Goal: Information Seeking & Learning: Compare options

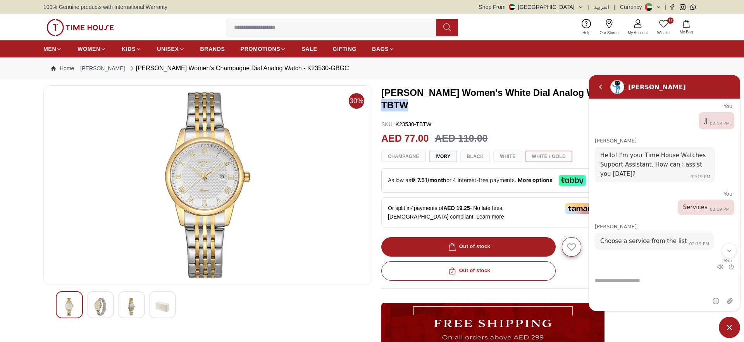
scroll to position [40, 0]
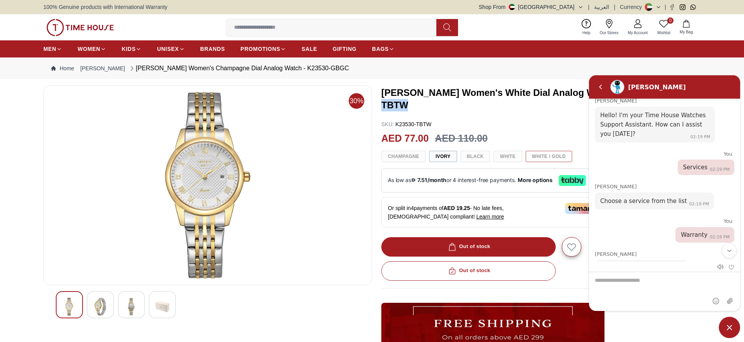
click at [734, 323] on span "Minimize live chat window" at bounding box center [729, 326] width 21 height 21
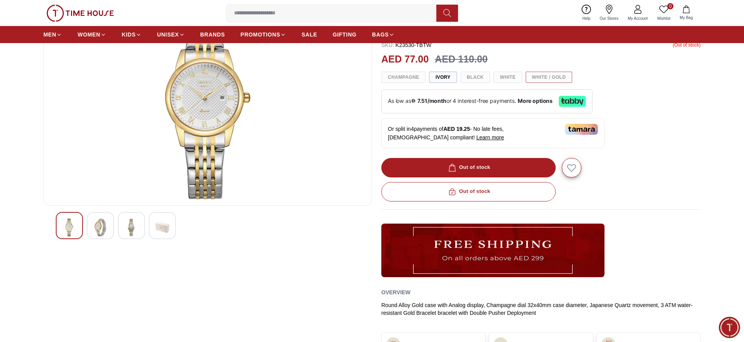
scroll to position [0, 0]
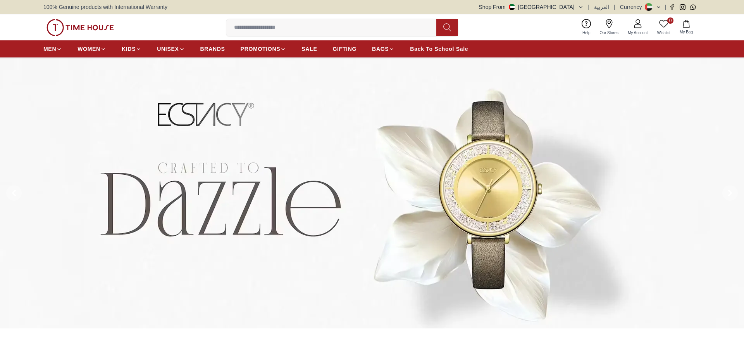
click at [220, 50] on span "BRANDS" at bounding box center [212, 49] width 25 height 8
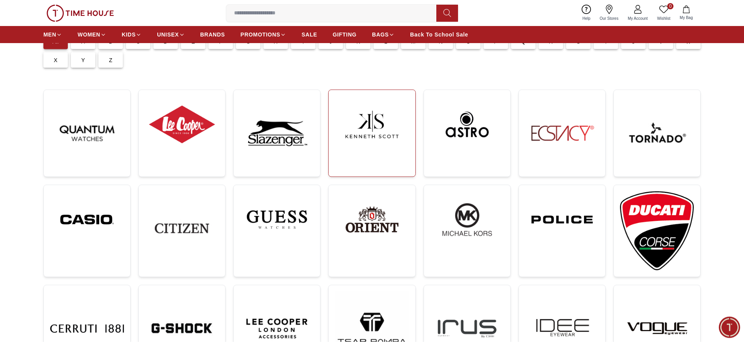
scroll to position [79, 0]
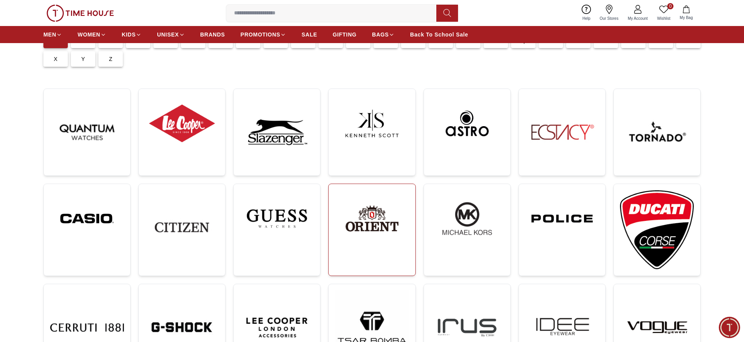
click at [363, 218] on img at bounding box center [372, 218] width 74 height 57
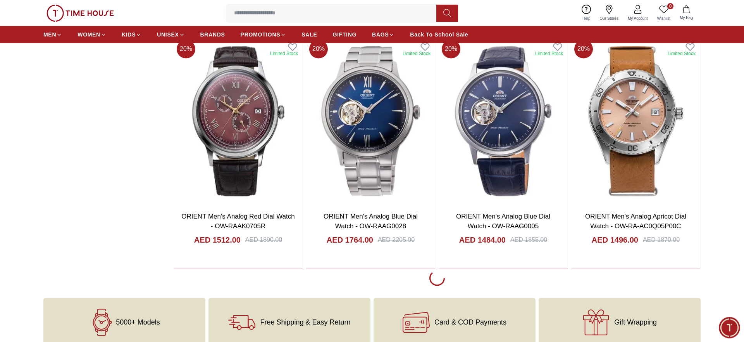
scroll to position [1305, 0]
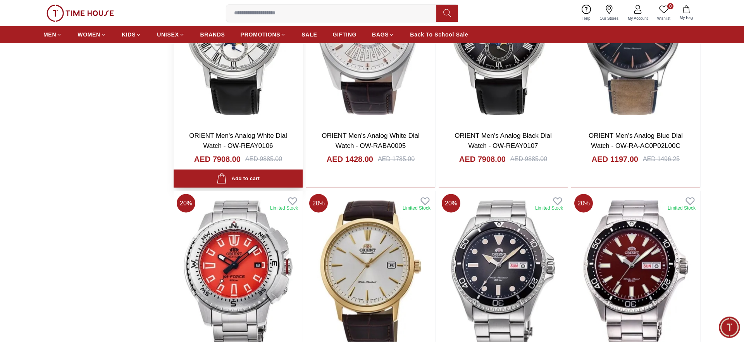
scroll to position [2293, 0]
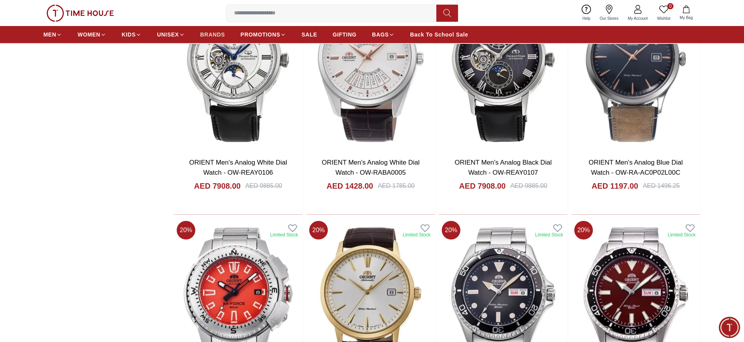
click at [221, 31] on span "BRANDS" at bounding box center [212, 35] width 25 height 8
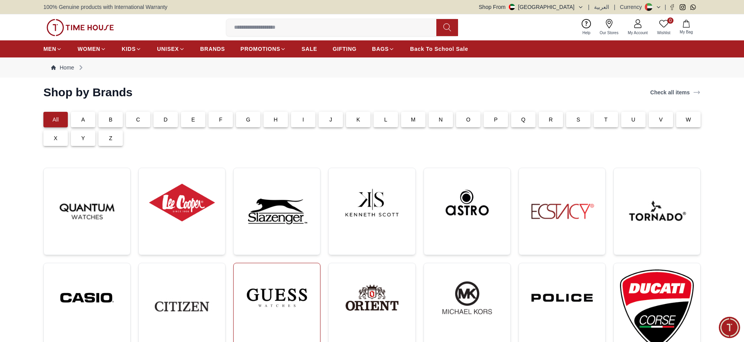
click at [300, 298] on img at bounding box center [277, 297] width 74 height 57
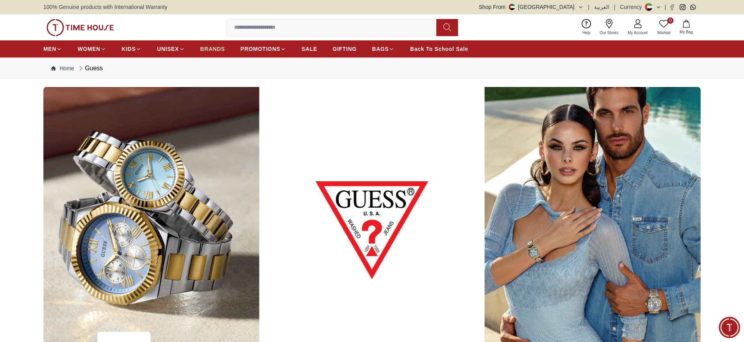
click at [209, 45] on span "BRANDS" at bounding box center [212, 49] width 25 height 8
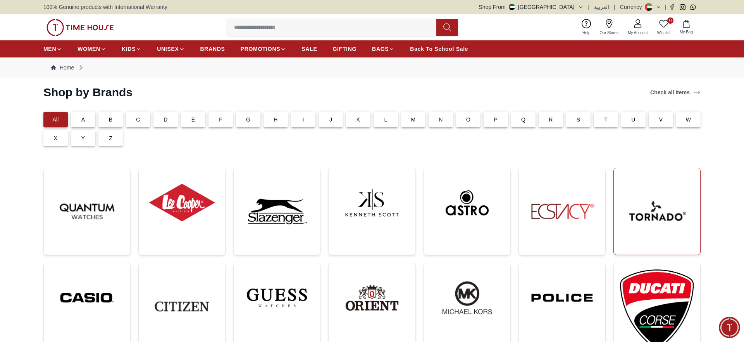
click at [668, 201] on img at bounding box center [657, 211] width 74 height 74
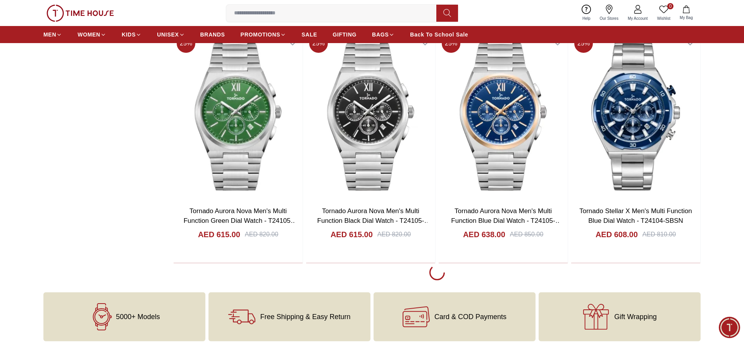
scroll to position [1384, 0]
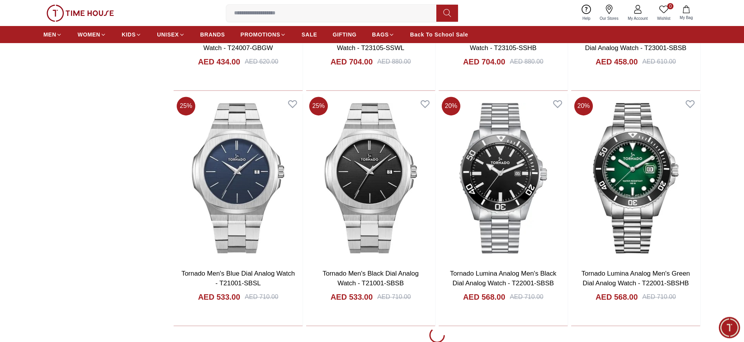
scroll to position [3756, 0]
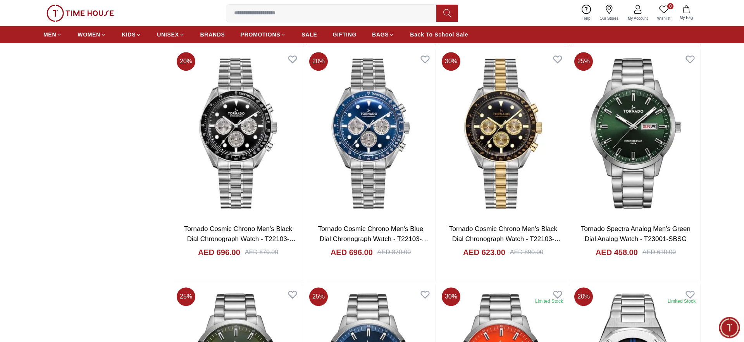
scroll to position [4824, 0]
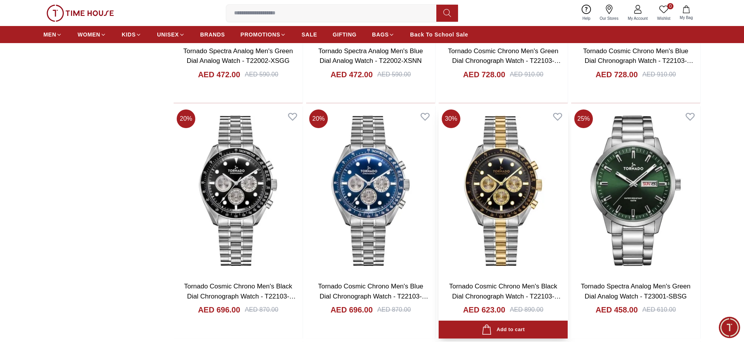
click at [509, 166] on img at bounding box center [503, 190] width 129 height 169
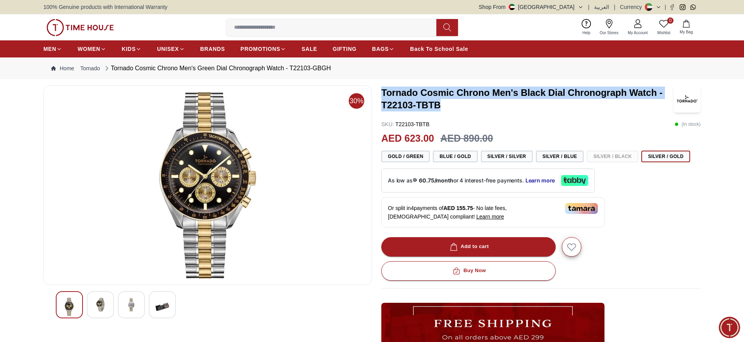
drag, startPoint x: 444, startPoint y: 107, endPoint x: 379, endPoint y: 95, distance: 66.8
click at [379, 95] on div "30% Tornado Cosmic Chrono Men's Black Dial Chronograph Watch - T22103-TBTB SKU …" at bounding box center [371, 275] width 657 height 380
copy h3 "Tornado Cosmic Chrono Men's Black Dial Chronograph Watch - T22103-TBTB"
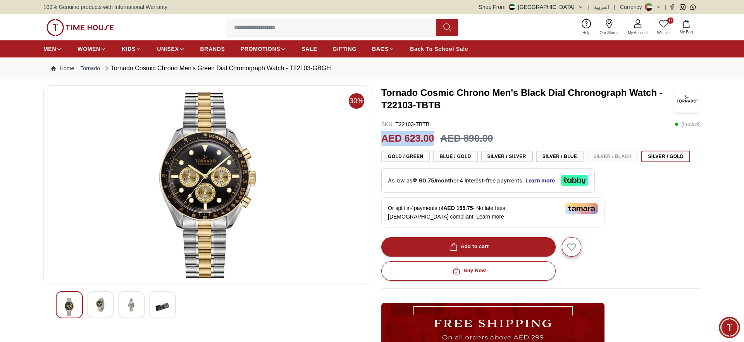
drag, startPoint x: 435, startPoint y: 136, endPoint x: 381, endPoint y: 138, distance: 54.3
click at [381, 138] on div "30% Tornado Cosmic Chrono Men's Black Dial Chronograph Watch - T22103-TBTB SKU …" at bounding box center [371, 275] width 657 height 380
copy h2 "AED 623.00"
click at [296, 25] on input at bounding box center [334, 28] width 216 height 16
paste input "**********"
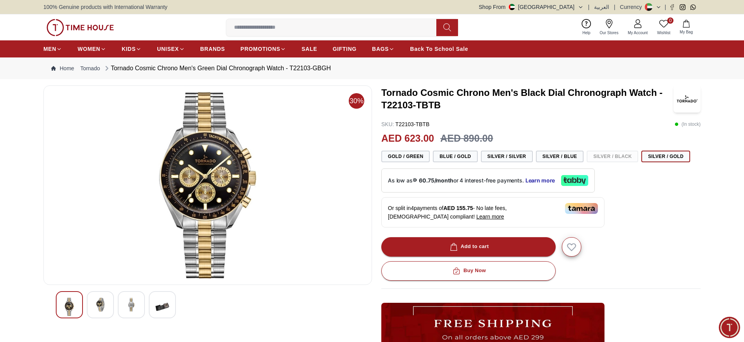
type input "**********"
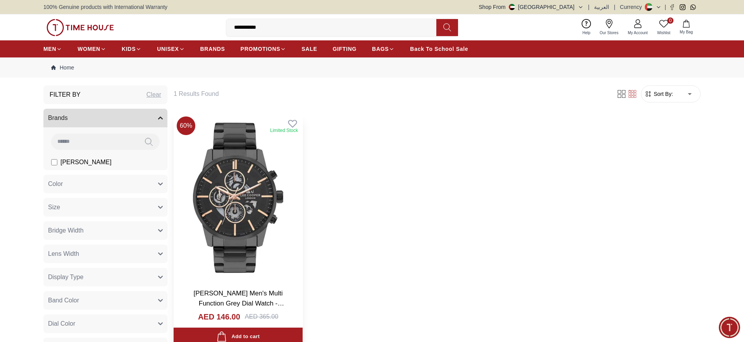
click at [257, 175] on img at bounding box center [238, 197] width 129 height 169
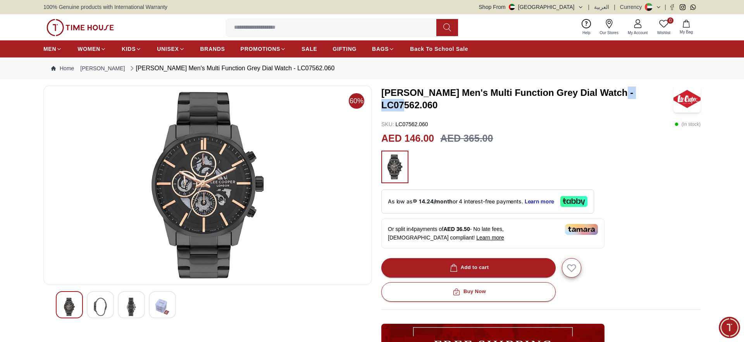
drag, startPoint x: 649, startPoint y: 97, endPoint x: 611, endPoint y: 100, distance: 37.3
click at [611, 100] on h3 "Lee Cooper Men's Multi Function Grey Dial Watch - LC07562.060" at bounding box center [527, 98] width 292 height 25
copy h3 "LC07562"
click at [308, 27] on input at bounding box center [334, 28] width 216 height 16
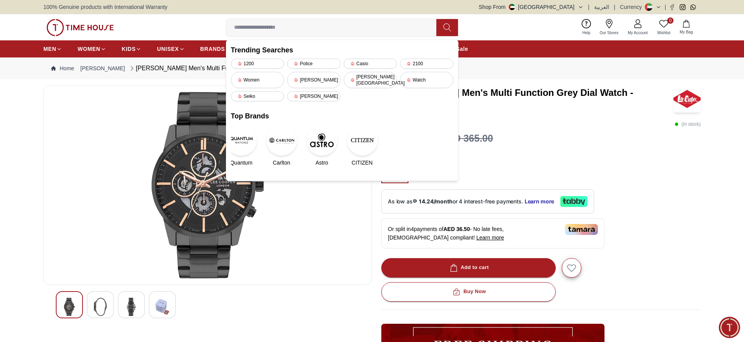
paste input "*******"
type input "*******"
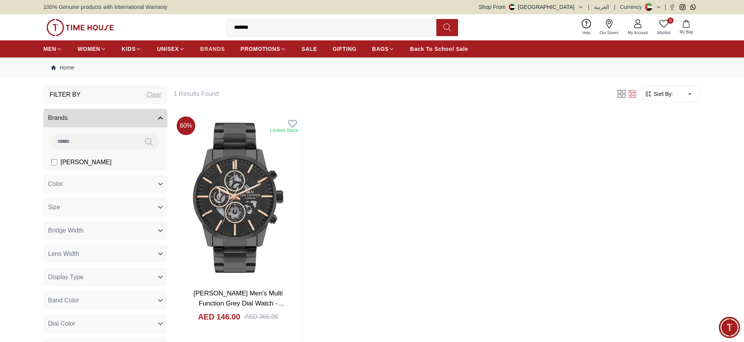
click at [219, 55] on link "BRANDS" at bounding box center [212, 49] width 25 height 14
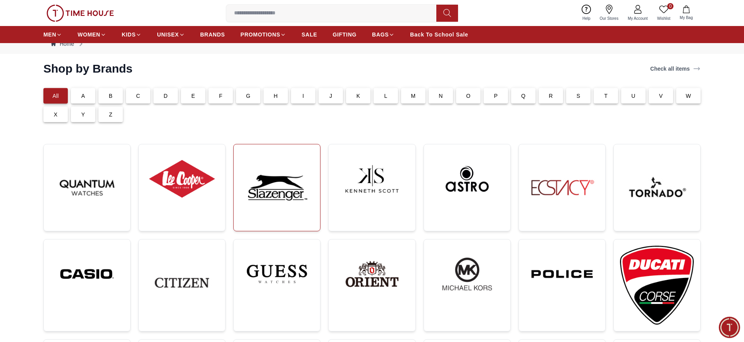
scroll to position [40, 0]
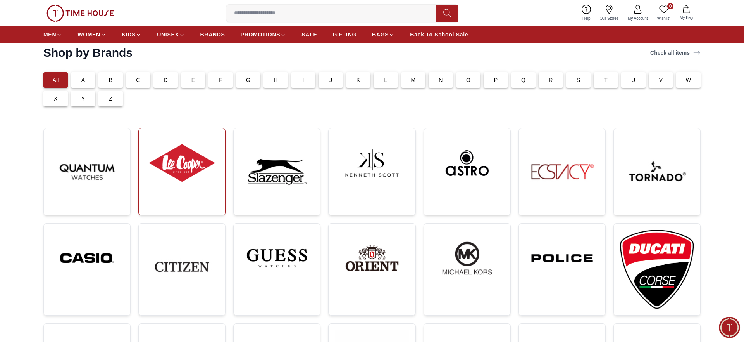
click at [193, 175] on img at bounding box center [182, 163] width 74 height 57
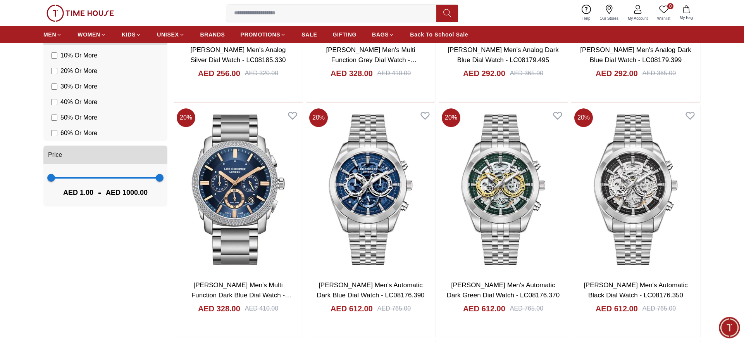
scroll to position [830, 0]
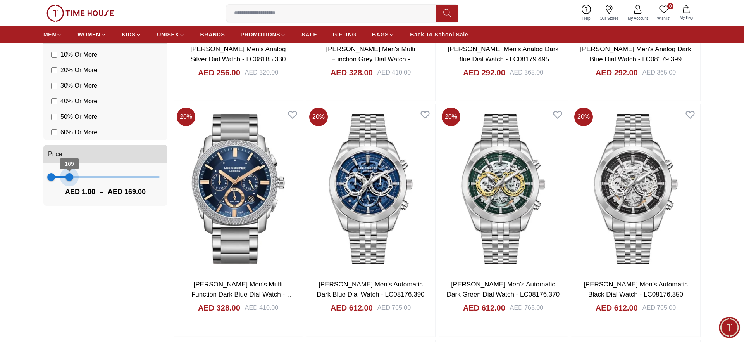
type input "***"
drag, startPoint x: 159, startPoint y: 176, endPoint x: 70, endPoint y: 176, distance: 89.2
click at [70, 176] on span "172" at bounding box center [70, 177] width 8 height 8
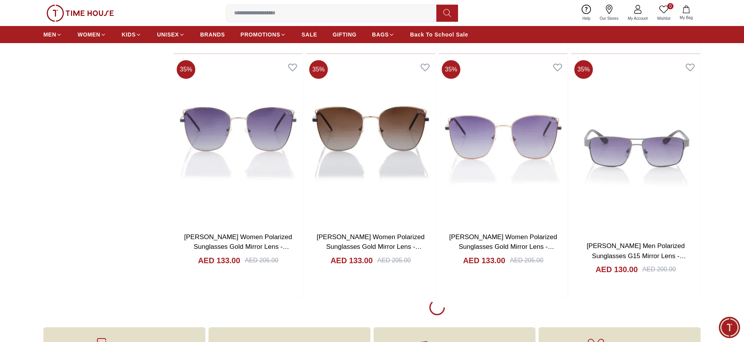
scroll to position [1542, 0]
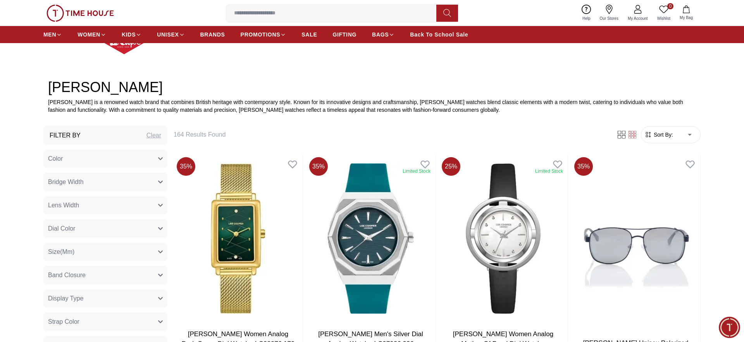
scroll to position [316, 0]
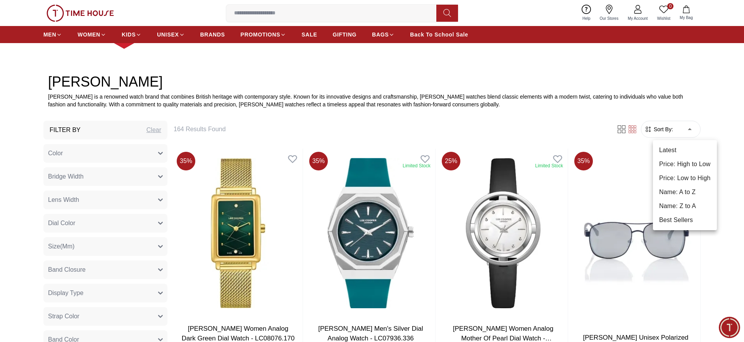
click at [685, 175] on li "Price: Low to High" at bounding box center [685, 178] width 64 height 14
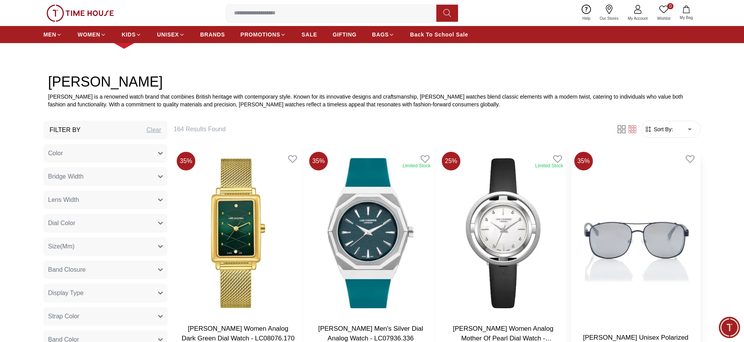
type input "*"
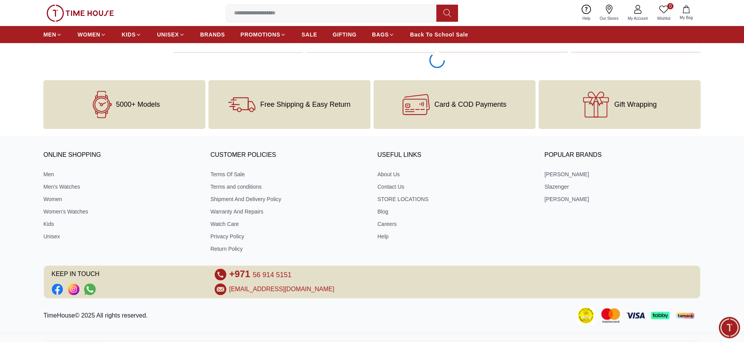
scroll to position [2685, 0]
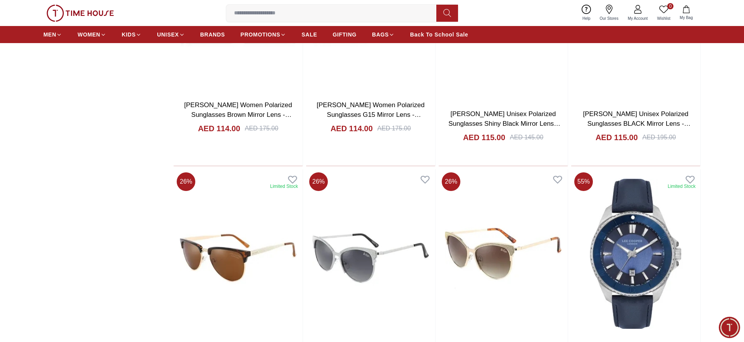
scroll to position [4543, 0]
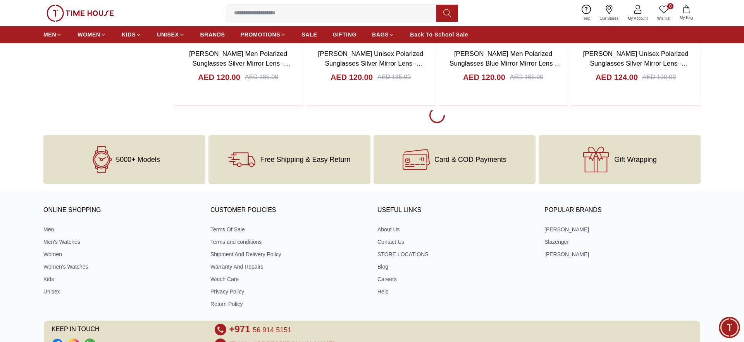
scroll to position [4961, 0]
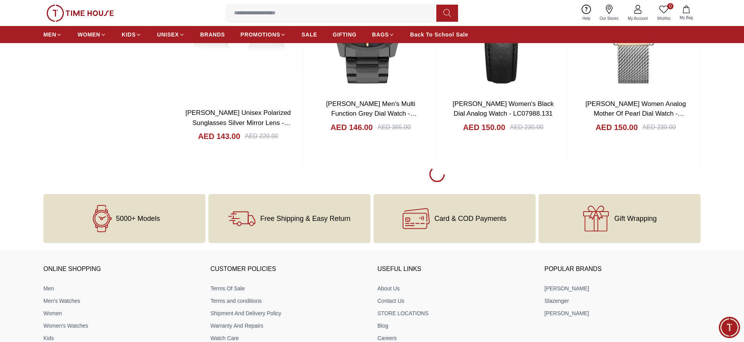
scroll to position [7532, 0]
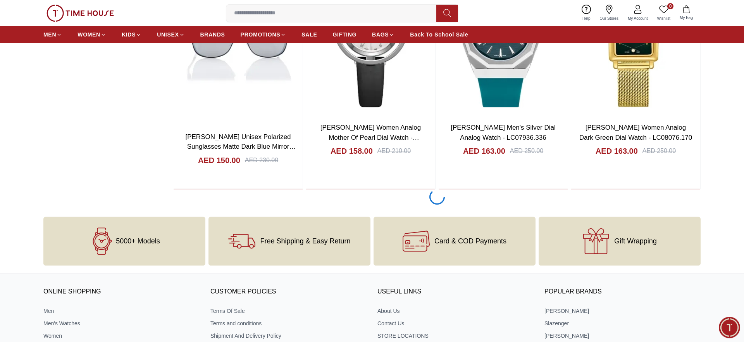
scroll to position [7769, 0]
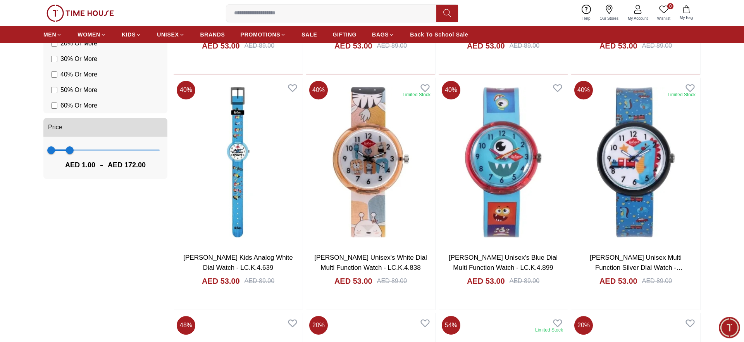
scroll to position [818, 0]
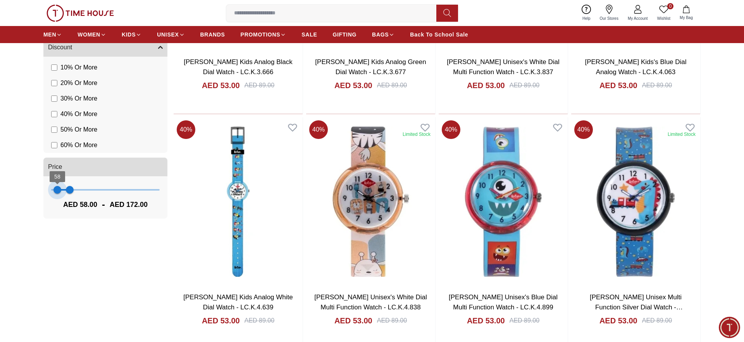
type input "***"
drag, startPoint x: 53, startPoint y: 188, endPoint x: 69, endPoint y: 192, distance: 16.0
click at [69, 192] on span "165" at bounding box center [69, 190] width 8 height 8
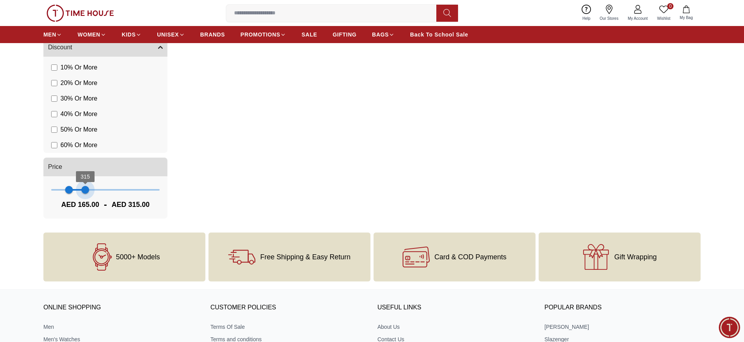
type input "***"
drag, startPoint x: 73, startPoint y: 190, endPoint x: 84, endPoint y: 190, distance: 10.5
click at [84, 190] on span "301" at bounding box center [84, 190] width 8 height 8
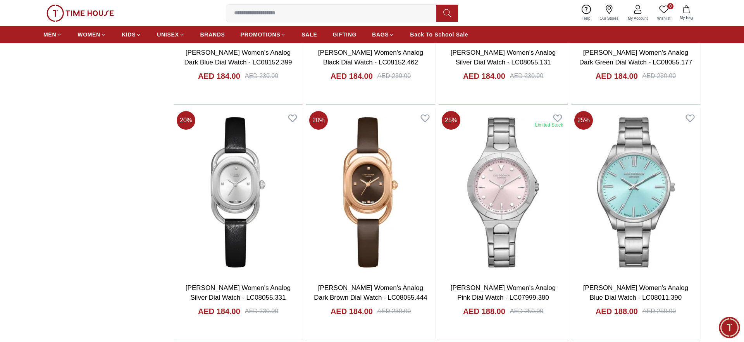
scroll to position [1371, 0]
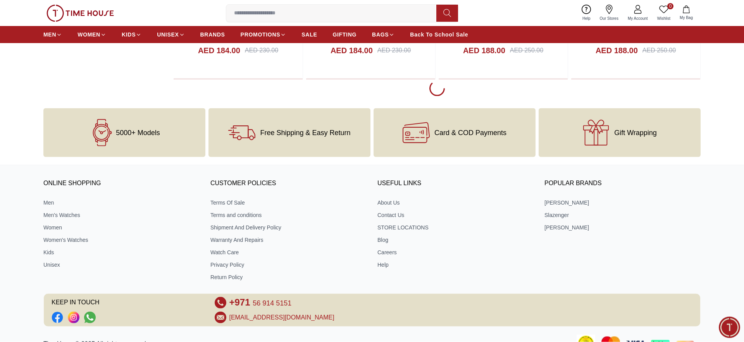
scroll to position [1569, 0]
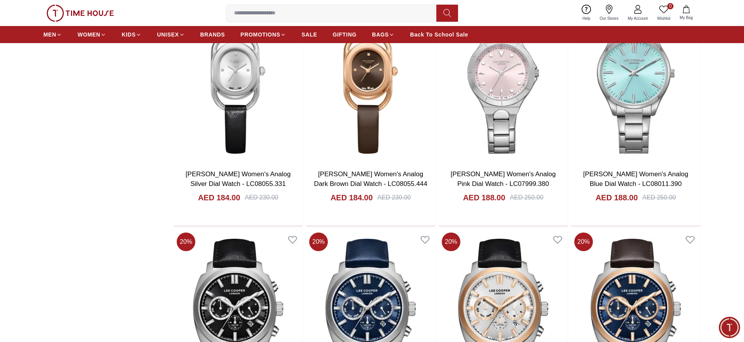
scroll to position [1253, 0]
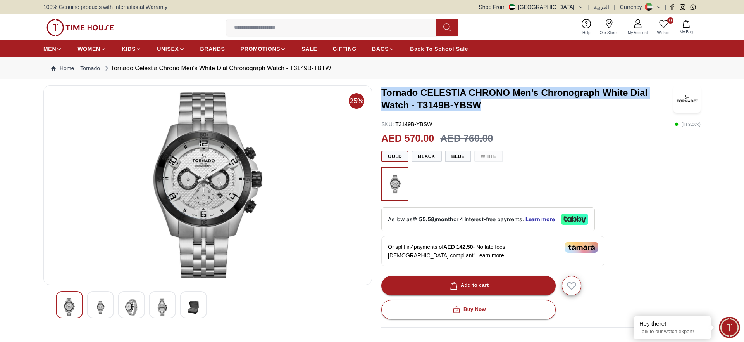
drag, startPoint x: 489, startPoint y: 108, endPoint x: 380, endPoint y: 95, distance: 109.4
click at [380, 95] on div "25% Tornado CELESTIA CHRONO Men's Chronograph White Dial Watch - T3149B-YBSW SK…" at bounding box center [371, 294] width 657 height 419
copy h3 "Tornado CELESTIA CHRONO Men's Chronograph White Dial Watch - T3149B-YBSW"
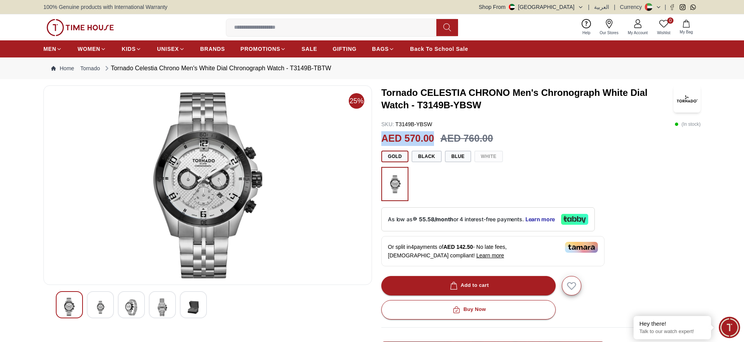
drag, startPoint x: 433, startPoint y: 138, endPoint x: 379, endPoint y: 137, distance: 54.3
click at [379, 137] on div "25% Tornado CELESTIA CHRONO Men's Chronograph White Dial Watch - T3149B-YBSW SK…" at bounding box center [371, 294] width 657 height 419
copy h2 "AED 570.00"
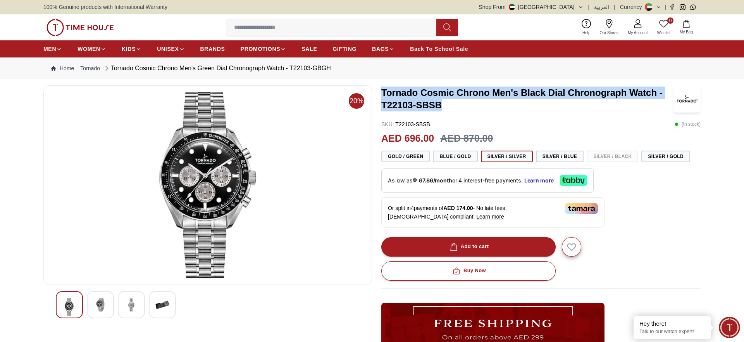
drag, startPoint x: 450, startPoint y: 104, endPoint x: 379, endPoint y: 95, distance: 71.6
click at [379, 95] on div "20% Tornado Cosmic Chrono Men's Black Dial Chronograph Watch - T22103-SBSB SKU …" at bounding box center [371, 275] width 657 height 380
copy h3 "Tornado Cosmic Chrono Men's Black Dial Chronograph Watch - T22103-SBSB"
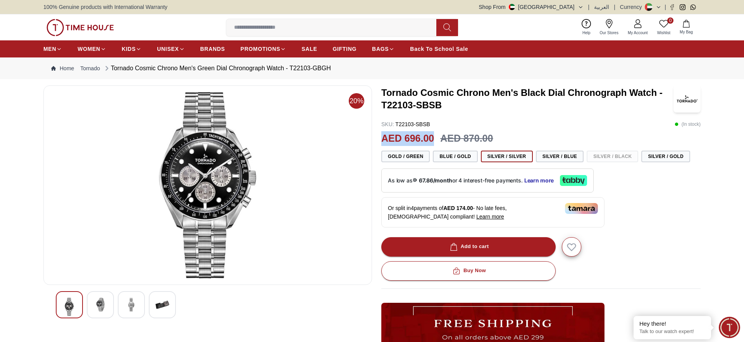
drag, startPoint x: 435, startPoint y: 137, endPoint x: 382, endPoint y: 139, distance: 53.5
click at [382, 139] on div "AED 696.00 AED 870.00" at bounding box center [540, 138] width 319 height 15
copy h2 "AED 696.00"
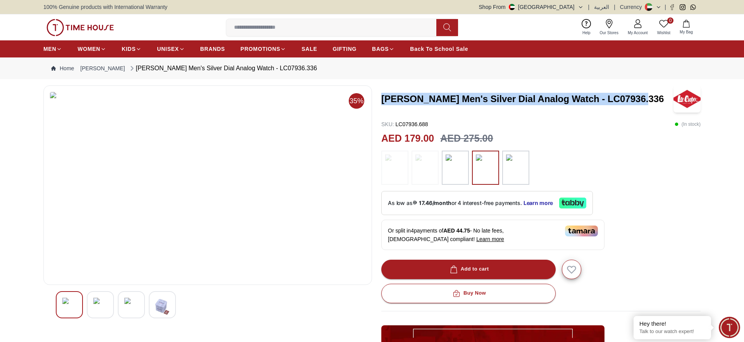
drag, startPoint x: 638, startPoint y: 100, endPoint x: 383, endPoint y: 100, distance: 255.5
click at [383, 100] on h3 "[PERSON_NAME] Men's Silver Dial Analog Watch - LC07936.336" at bounding box center [527, 99] width 292 height 12
copy h3 "[PERSON_NAME] Men's Silver Dial Analog Watch - LC07936.336"
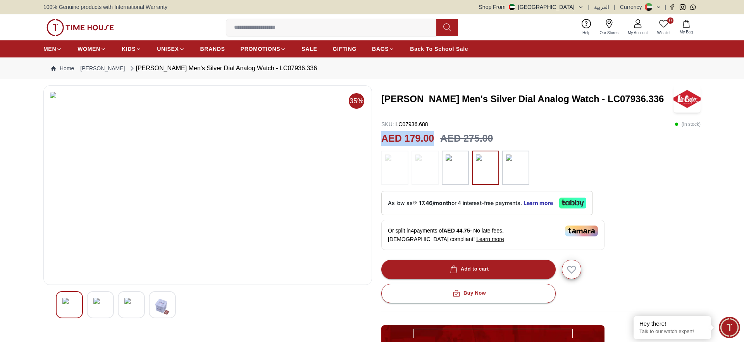
drag, startPoint x: 436, startPoint y: 135, endPoint x: 379, endPoint y: 140, distance: 57.5
click at [379, 140] on div "35% [PERSON_NAME] Men's Silver Dial Analog Watch - LC07936.336 SKU : LC07936.68…" at bounding box center [371, 282] width 657 height 395
copy h2 "AED 179.00"
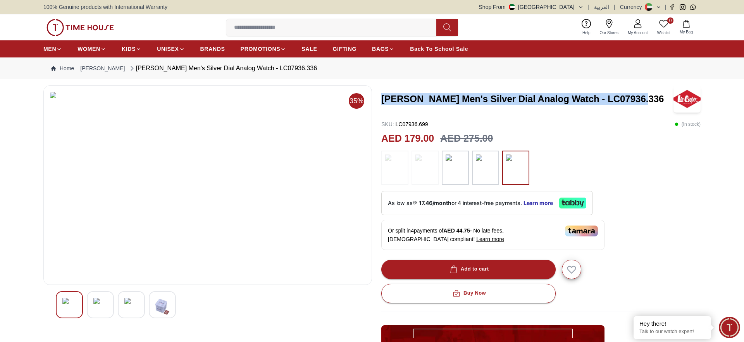
drag, startPoint x: 640, startPoint y: 100, endPoint x: 379, endPoint y: 110, distance: 260.7
click at [379, 110] on div "35% [PERSON_NAME] Men's Silver Dial Analog Watch - LC07936.336 SKU : LC07936.69…" at bounding box center [371, 282] width 657 height 395
copy h3 "[PERSON_NAME] Men's Silver Dial Analog Watch - LC07936.336"
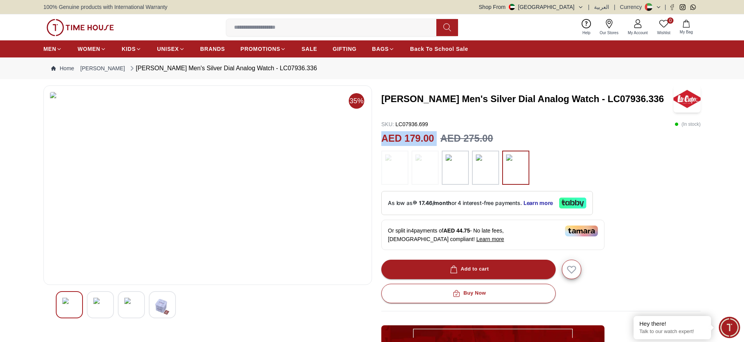
drag, startPoint x: 438, startPoint y: 135, endPoint x: 383, endPoint y: 138, distance: 55.9
click at [383, 138] on div "AED 179.00 AED 275.00" at bounding box center [540, 138] width 319 height 15
copy h2 "AED 179.00"
drag, startPoint x: 226, startPoint y: 46, endPoint x: 231, endPoint y: 55, distance: 9.7
click at [228, 46] on ul "MEN WOMEN KIDS UNISEX BRANDS PROMOTIONS SALE GIFTING BAGS Back To School Sale" at bounding box center [255, 49] width 425 height 14
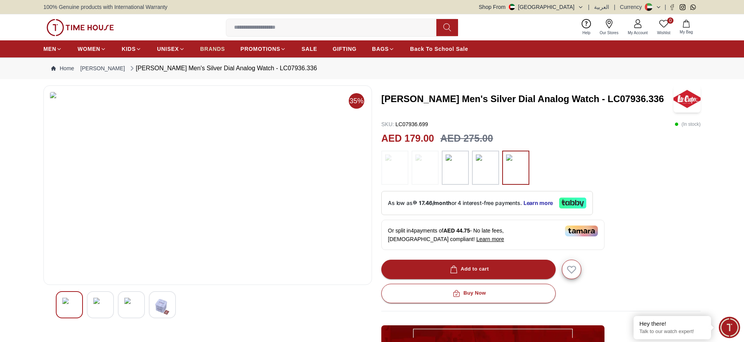
click at [218, 52] on span "BRANDS" at bounding box center [212, 49] width 25 height 8
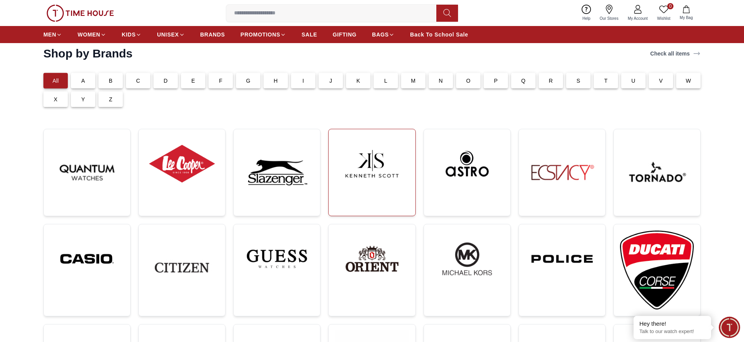
scroll to position [40, 0]
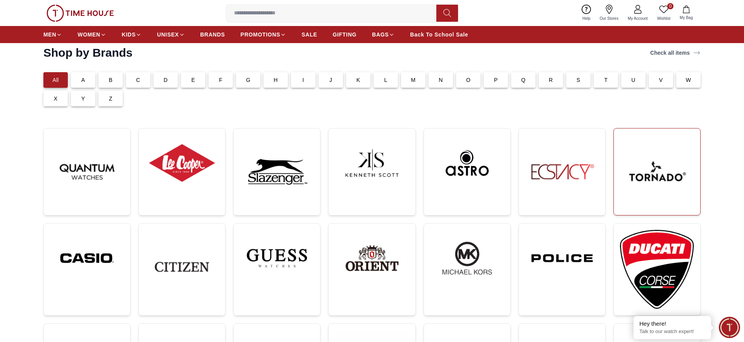
click at [664, 192] on img at bounding box center [657, 172] width 74 height 74
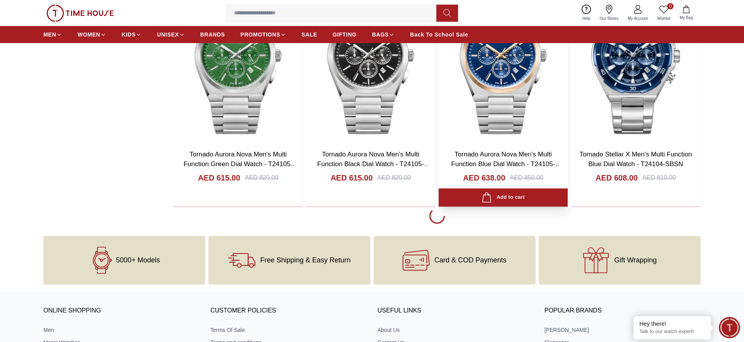
scroll to position [1423, 0]
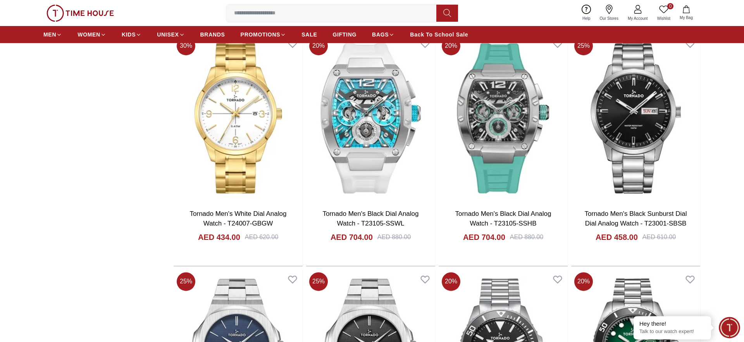
scroll to position [3480, 0]
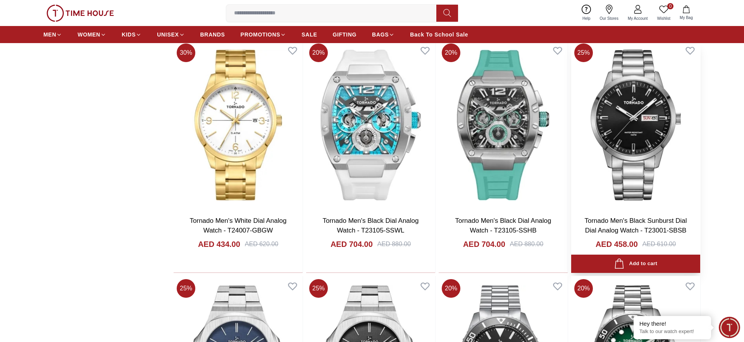
click at [639, 135] on img at bounding box center [635, 124] width 129 height 169
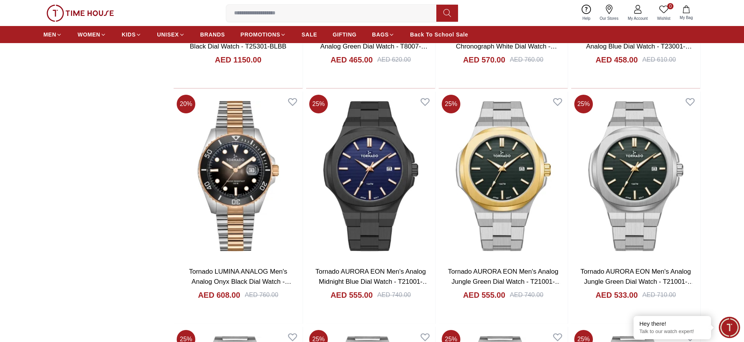
scroll to position [3962, 0]
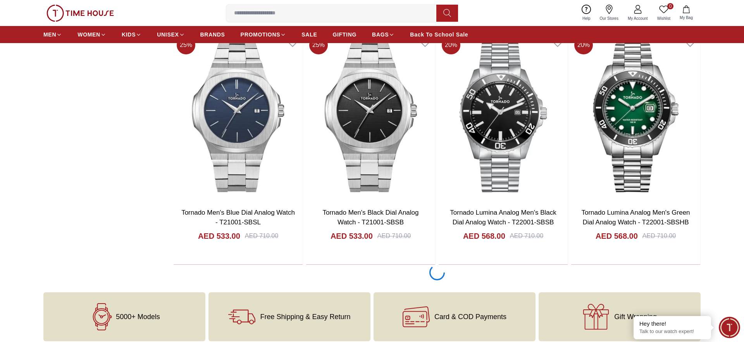
scroll to position [3644, 0]
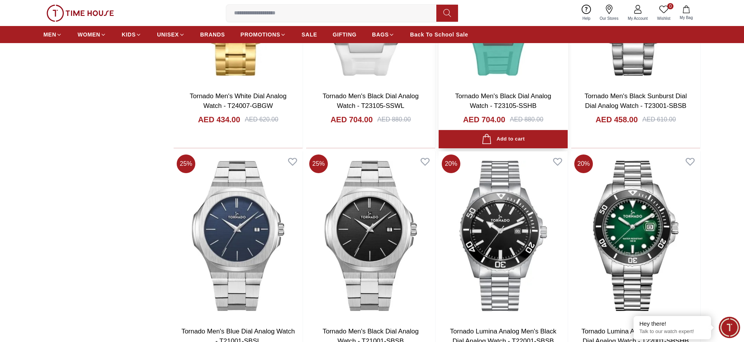
scroll to position [3683, 0]
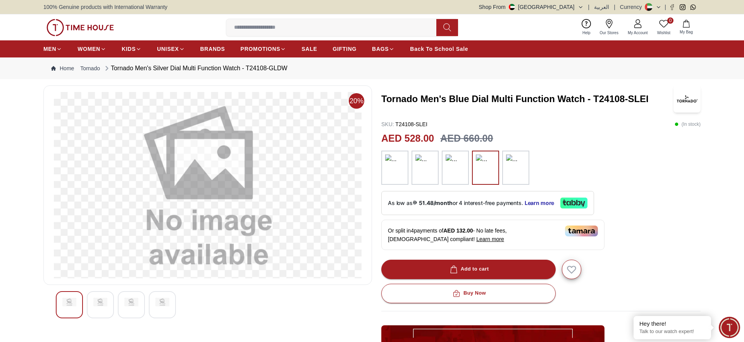
click at [210, 207] on img at bounding box center [208, 185] width 316 height 186
drag, startPoint x: 433, startPoint y: 123, endPoint x: 397, endPoint y: 123, distance: 36.4
click at [397, 123] on div "SKU : T24108-SLEI ( In stock )" at bounding box center [540, 124] width 319 height 8
copy p "T24108-SLEI"
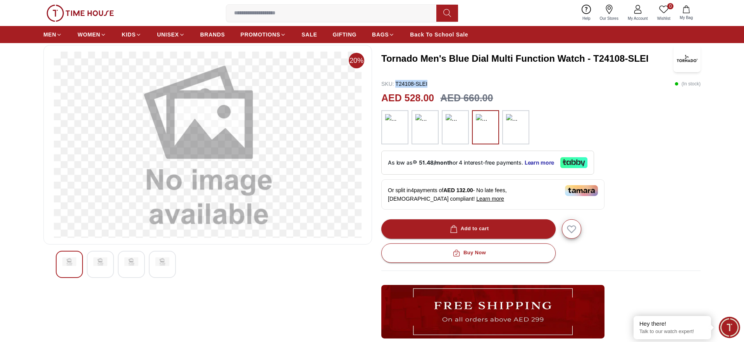
scroll to position [119, 0]
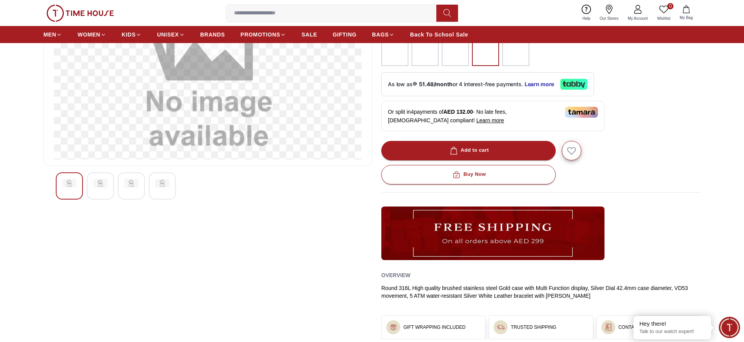
click at [104, 181] on img at bounding box center [100, 183] width 14 height 9
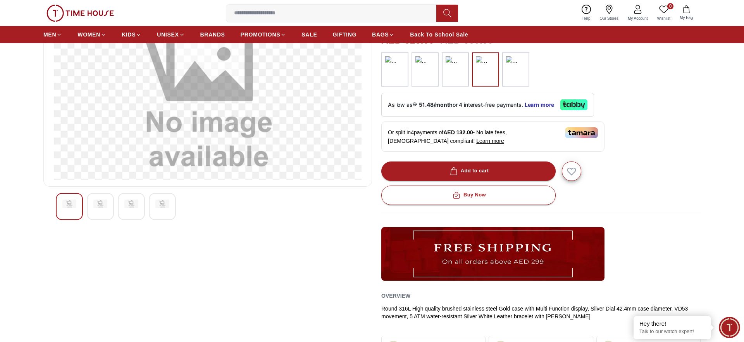
scroll to position [0, 0]
